Goal: Contribute content

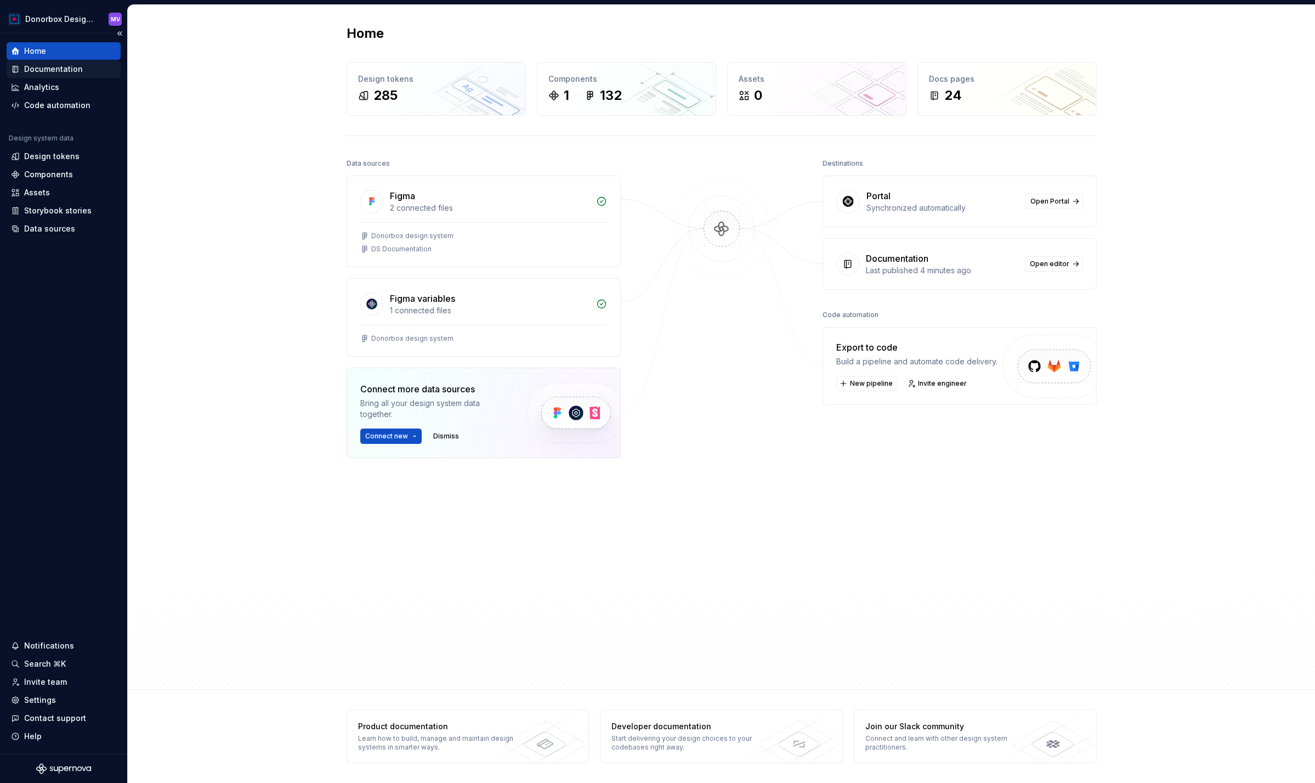
click at [71, 69] on div "Documentation" at bounding box center [53, 69] width 59 height 11
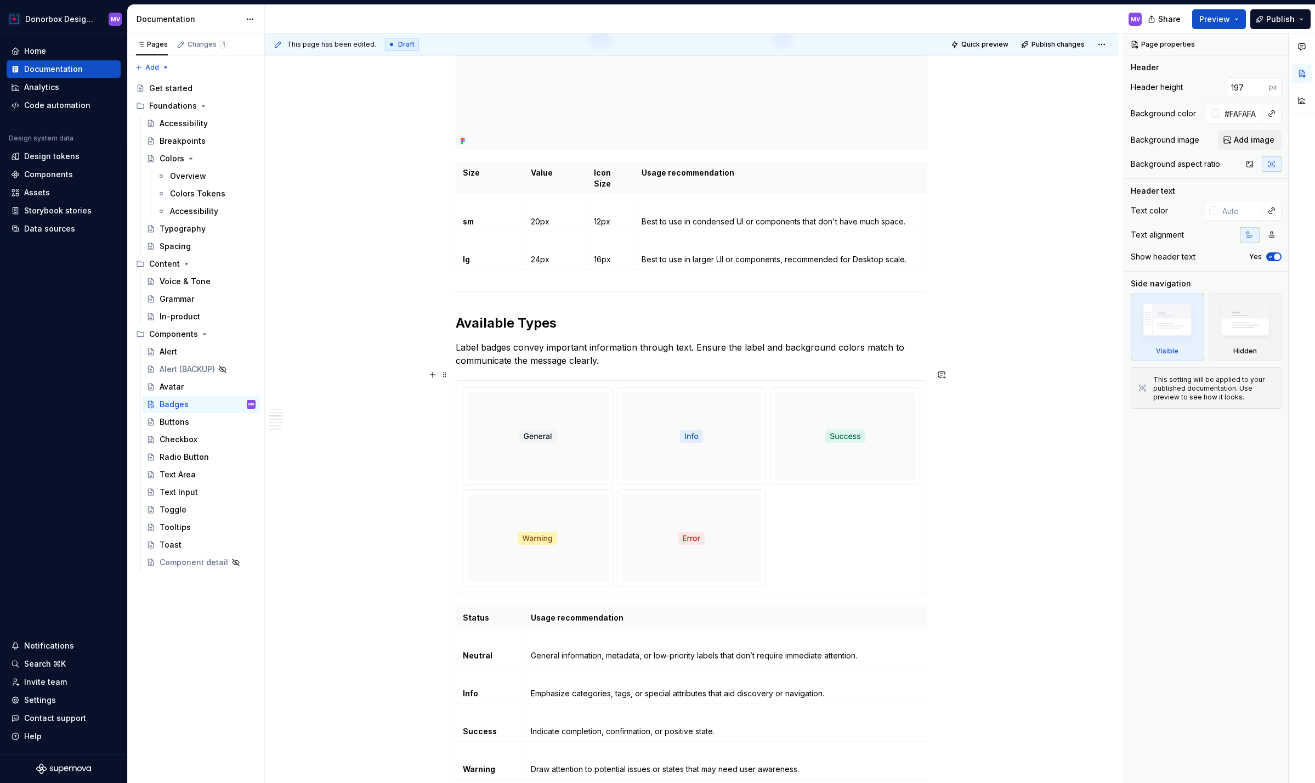
scroll to position [833, 0]
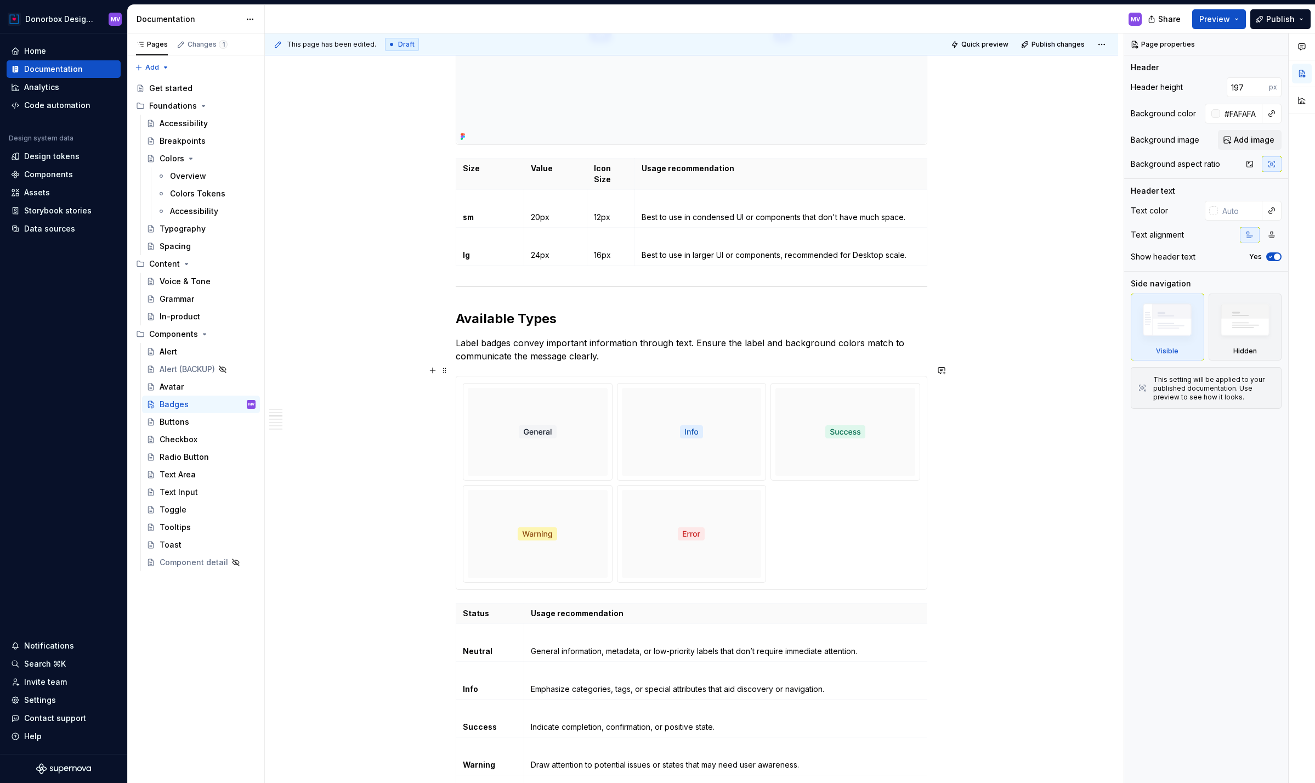
click at [894, 510] on div at bounding box center [692, 483] width 458 height 200
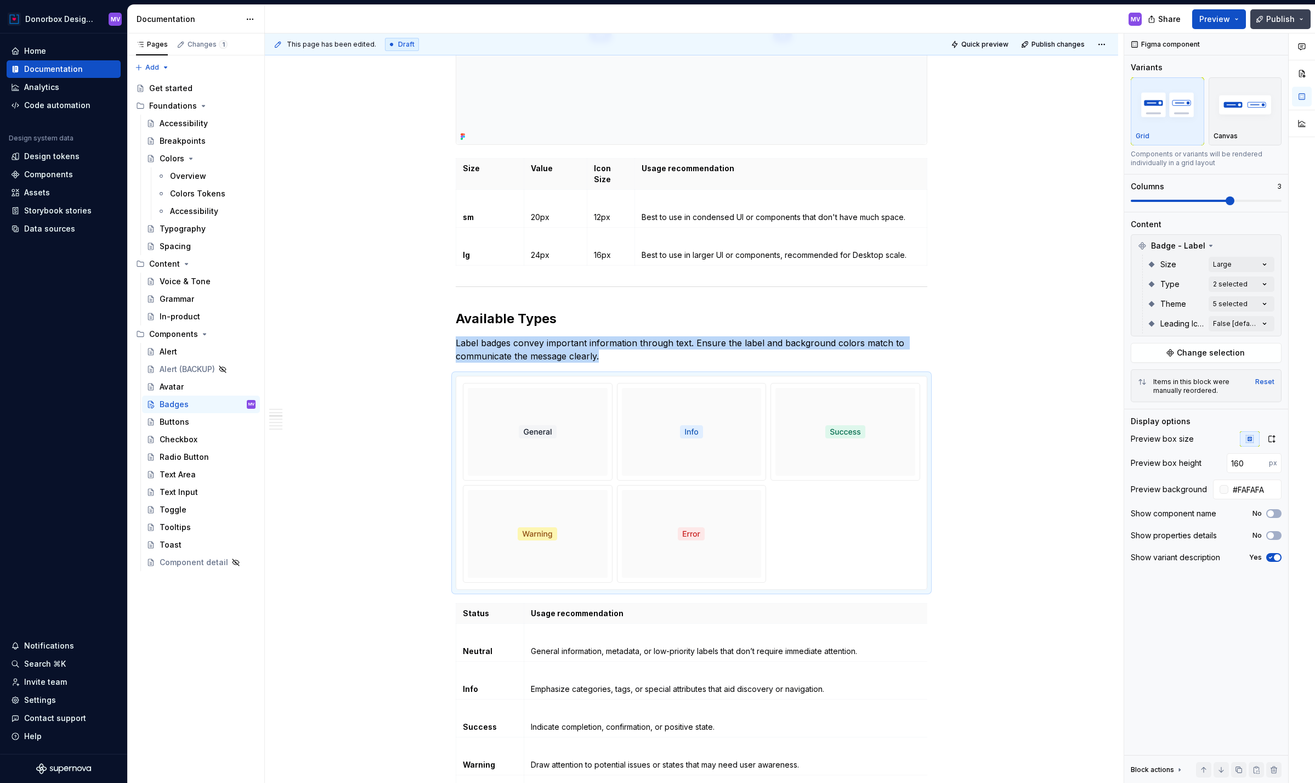
click at [1289, 15] on span "Publish" at bounding box center [1281, 19] width 29 height 11
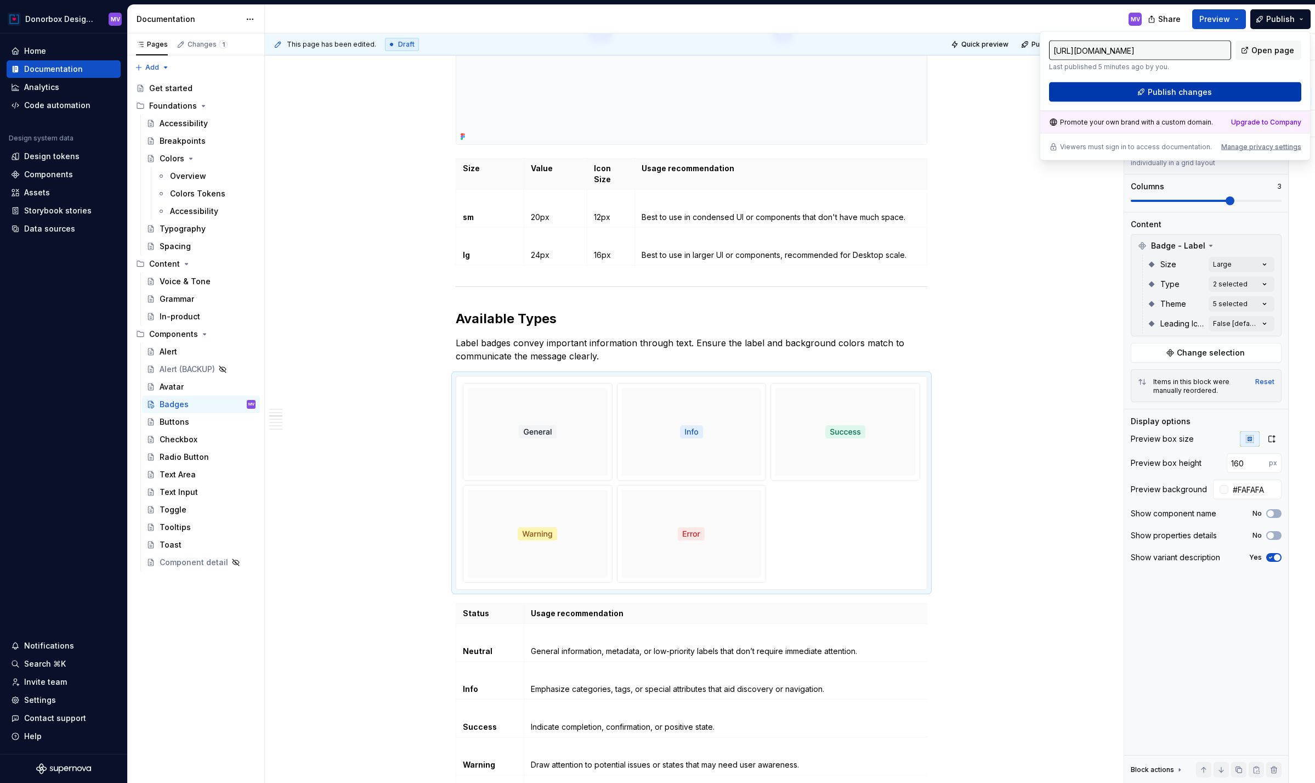
click at [1196, 88] on span "Publish changes" at bounding box center [1180, 92] width 64 height 11
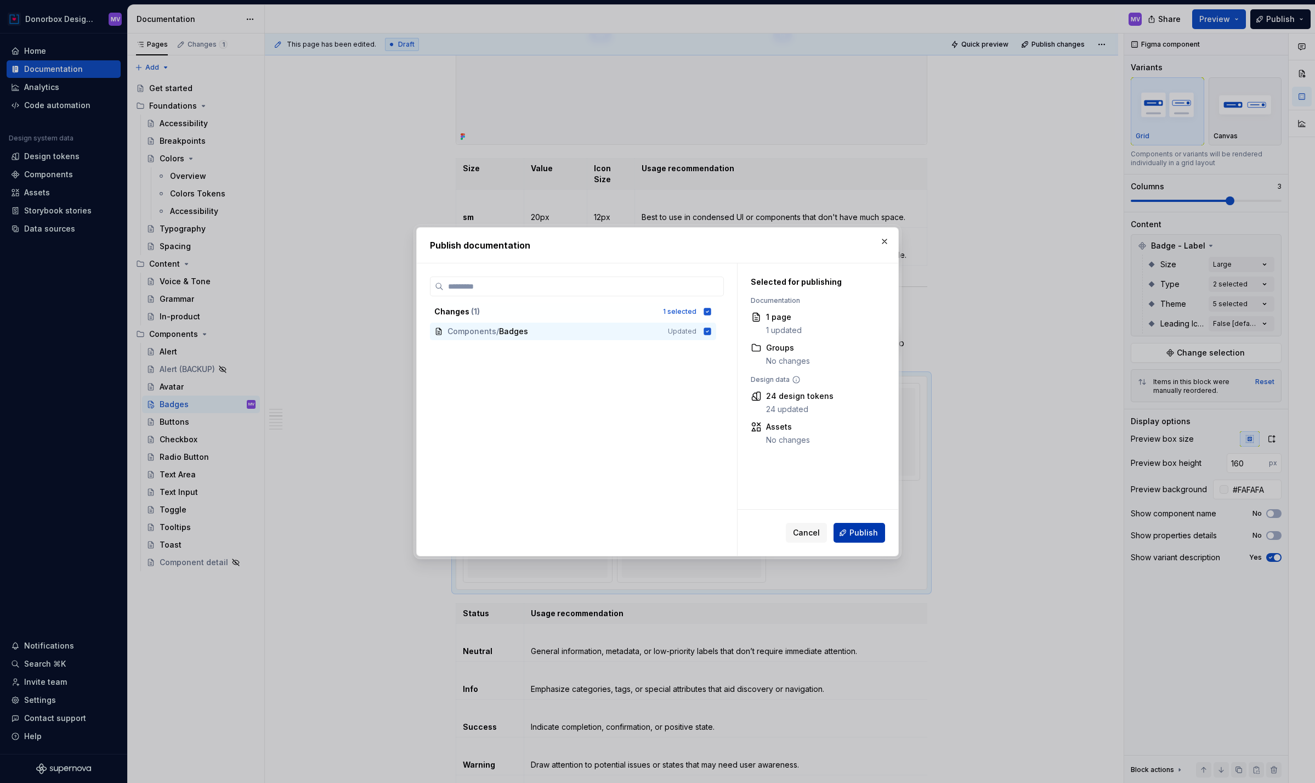
click at [859, 531] on span "Publish" at bounding box center [864, 532] width 29 height 11
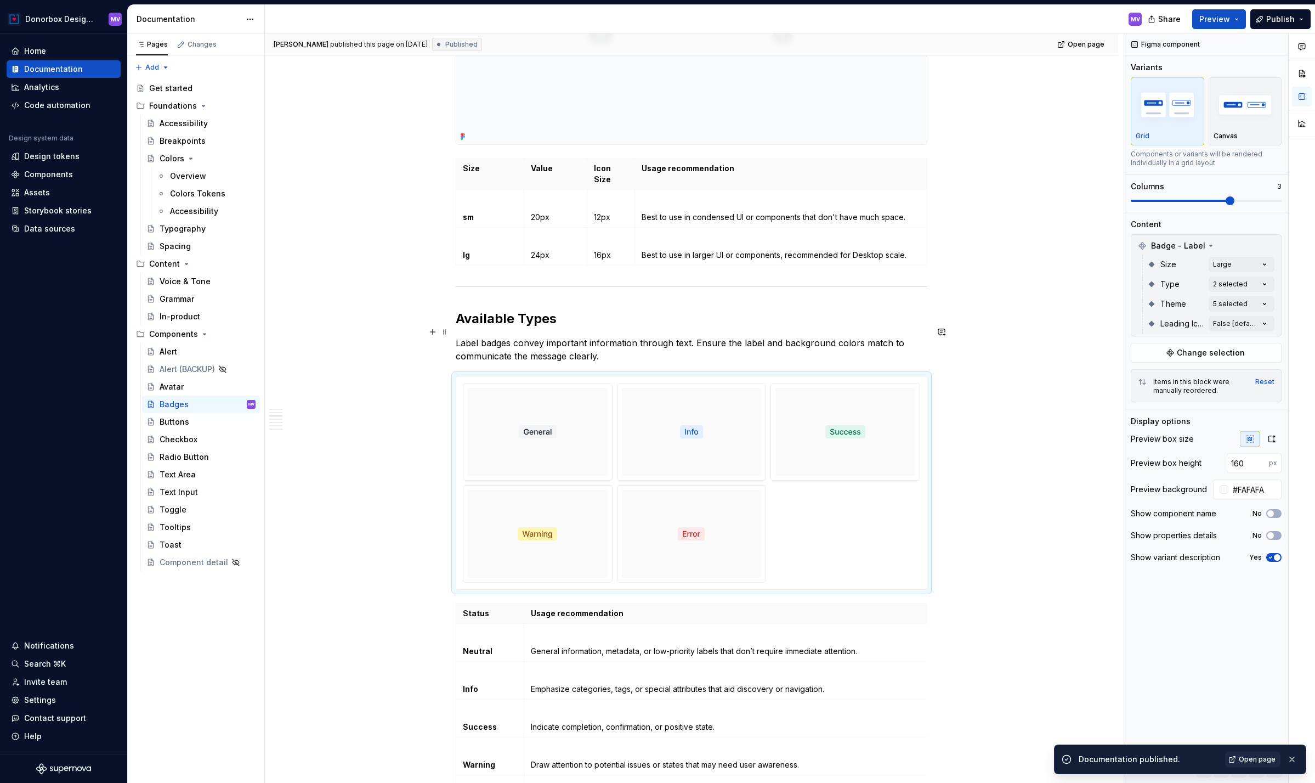
type textarea "*"
